Goal: Task Accomplishment & Management: Manage account settings

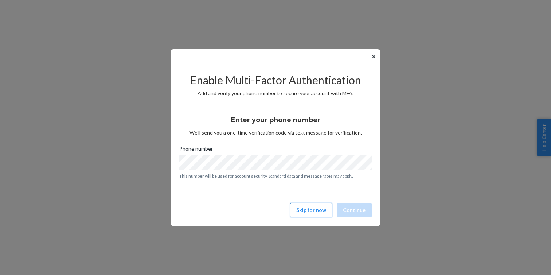
click at [316, 215] on button "Skip for now" at bounding box center [311, 210] width 42 height 15
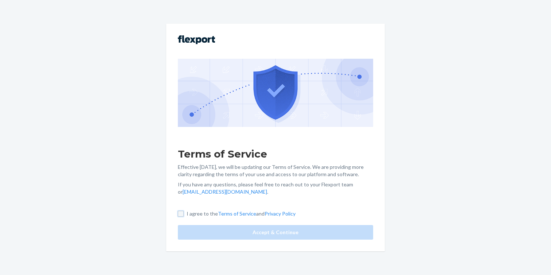
click at [182, 211] on input "I agree to the Terms of Service and Privacy Policy" at bounding box center [181, 214] width 6 height 6
checkbox input "true"
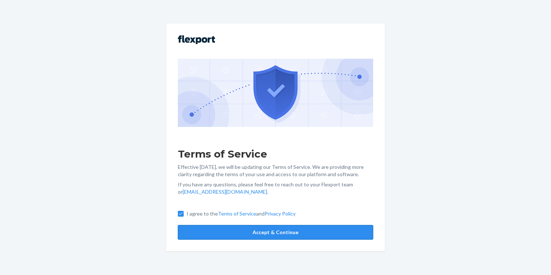
click at [265, 230] on button "Accept & Continue" at bounding box center [275, 232] width 195 height 15
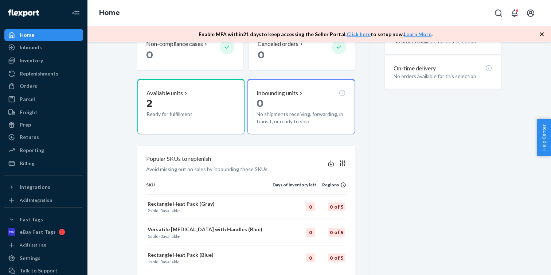
scroll to position [183, 0]
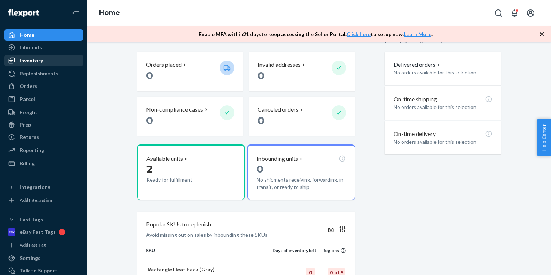
click at [26, 61] on div "Inventory" at bounding box center [31, 60] width 23 height 7
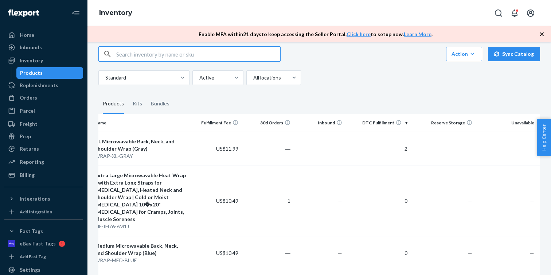
scroll to position [8, 0]
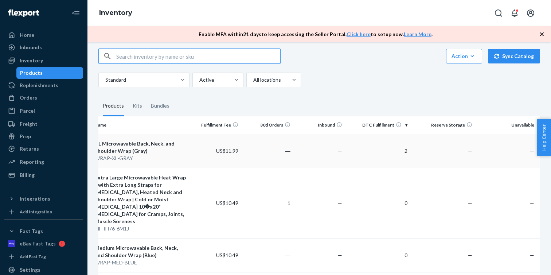
click at [380, 154] on td "2" at bounding box center [377, 151] width 65 height 34
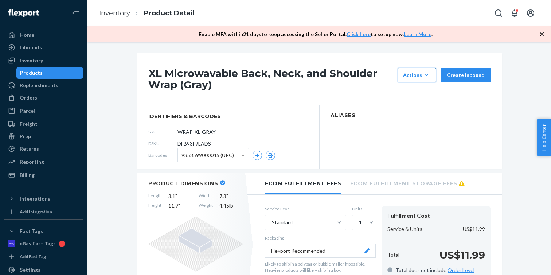
click at [430, 73] on icon "button" at bounding box center [426, 74] width 7 height 7
click at [430, 125] on span "Request removal" at bounding box center [427, 123] width 45 height 5
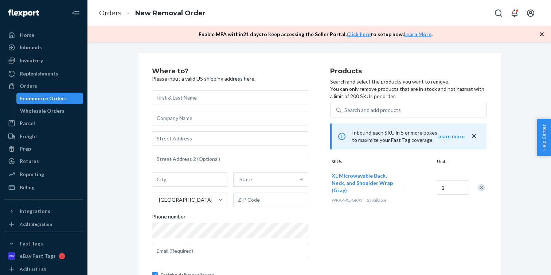
click at [163, 101] on input "text" at bounding box center [230, 97] width 156 height 15
click at [166, 121] on input "text" at bounding box center [230, 118] width 156 height 15
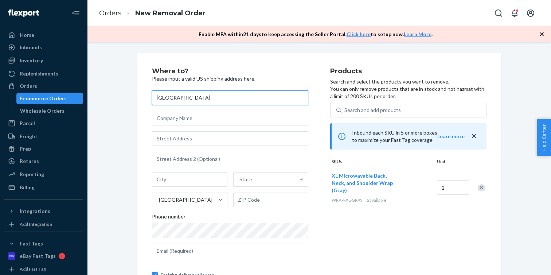
drag, startPoint x: 156, startPoint y: 98, endPoint x: 216, endPoint y: 98, distance: 60.1
click at [216, 98] on input "[GEOGRAPHIC_DATA]" at bounding box center [230, 97] width 156 height 15
type input "[PERSON_NAME] and [PERSON_NAME]"
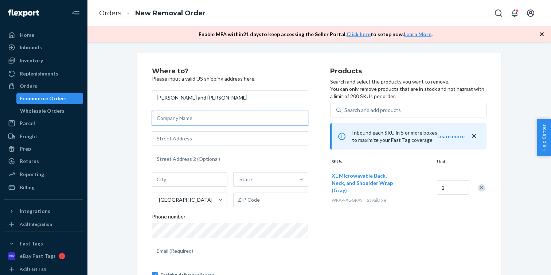
click at [174, 121] on input "text" at bounding box center [230, 118] width 156 height 15
type input "[GEOGRAPHIC_DATA]"
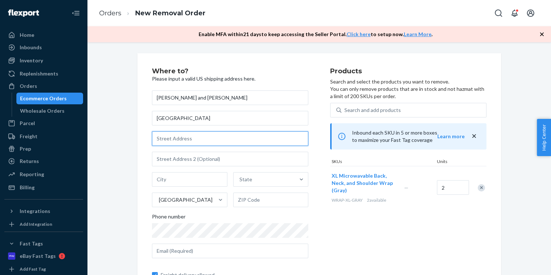
click at [175, 138] on input "text" at bounding box center [230, 138] width 156 height 15
paste input "23597 CA-99, [GEOGRAPHIC_DATA], CA 95220, [GEOGRAPHIC_DATA]"
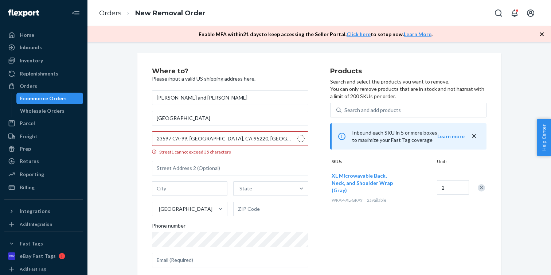
type input "23597 CA-99"
type input "Acampo"
type input "95220"
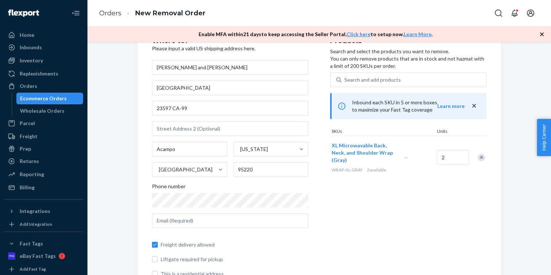
scroll to position [53, 0]
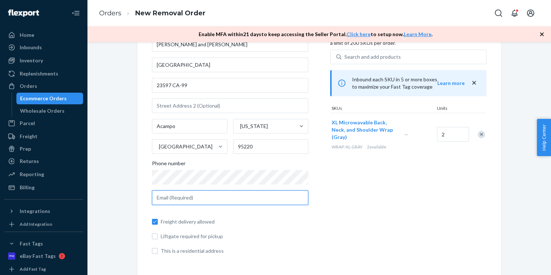
click at [187, 201] on input "text" at bounding box center [230, 197] width 156 height 15
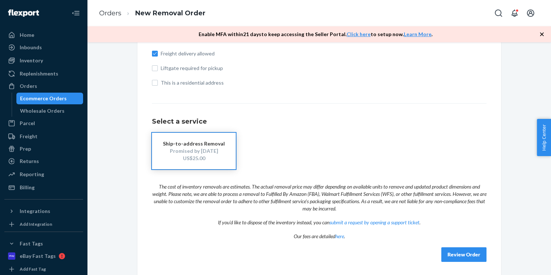
scroll to position [222, 0]
type input "[PERSON_NAME][EMAIL_ADDRESS][DOMAIN_NAME]"
click at [463, 257] on button "Review Order" at bounding box center [463, 253] width 45 height 15
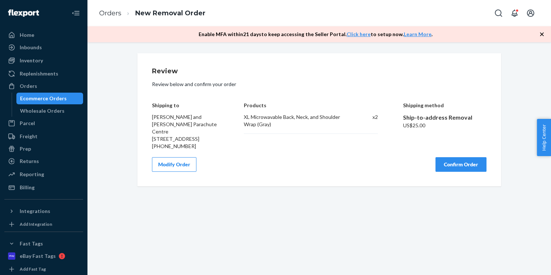
click at [458, 168] on button "Confirm Order" at bounding box center [460, 164] width 51 height 15
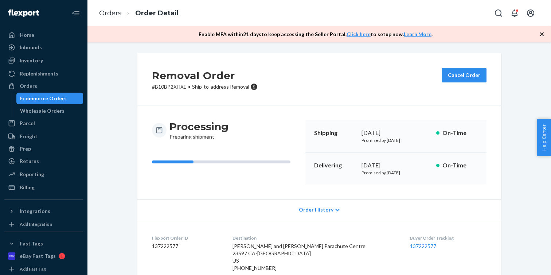
click at [544, 34] on icon "button" at bounding box center [541, 34] width 7 height 7
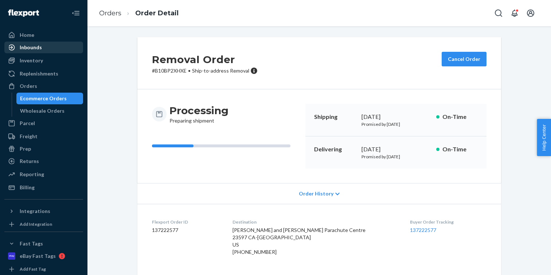
click at [26, 42] on link "Inbounds" at bounding box center [43, 48] width 79 height 12
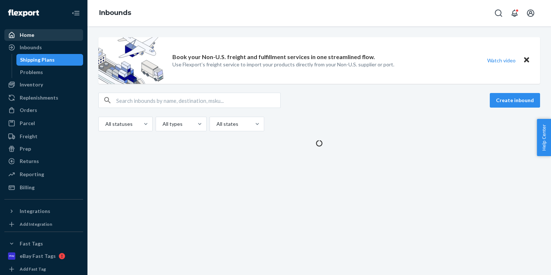
click at [26, 38] on div "Home" at bounding box center [27, 34] width 15 height 7
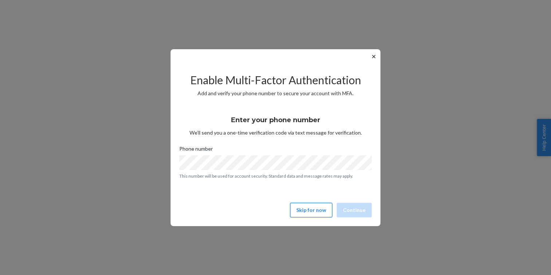
click at [310, 208] on button "Skip for now" at bounding box center [311, 210] width 42 height 15
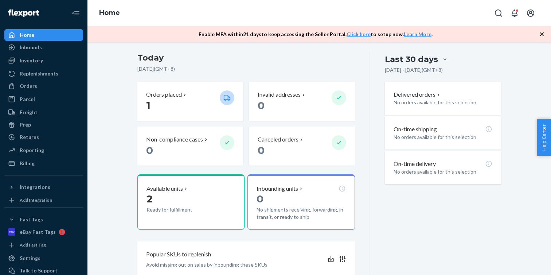
scroll to position [153, 0]
click at [217, 190] on div "Available units" at bounding box center [190, 188] width 89 height 8
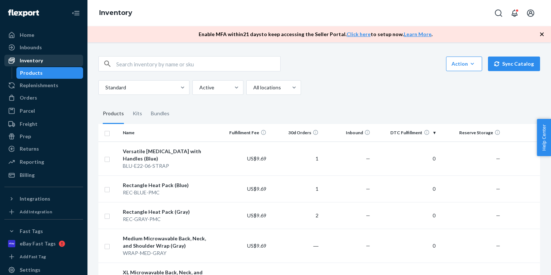
click at [31, 62] on div "Inventory" at bounding box center [31, 60] width 23 height 7
click at [31, 61] on div "Inventory" at bounding box center [31, 60] width 23 height 7
click at [26, 73] on div "Products" at bounding box center [31, 72] width 23 height 7
